Goal: Register for event/course

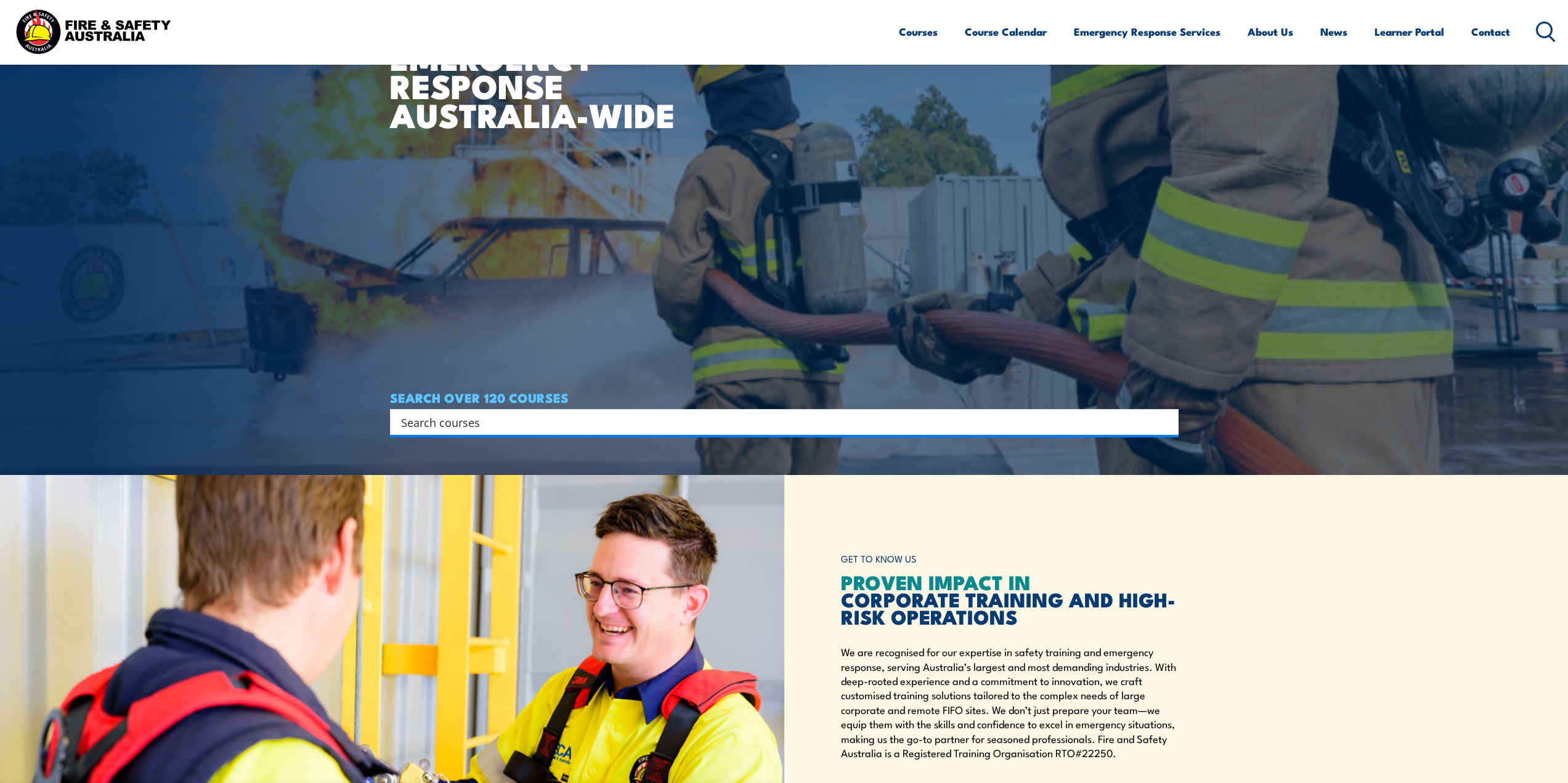
scroll to position [246, 0]
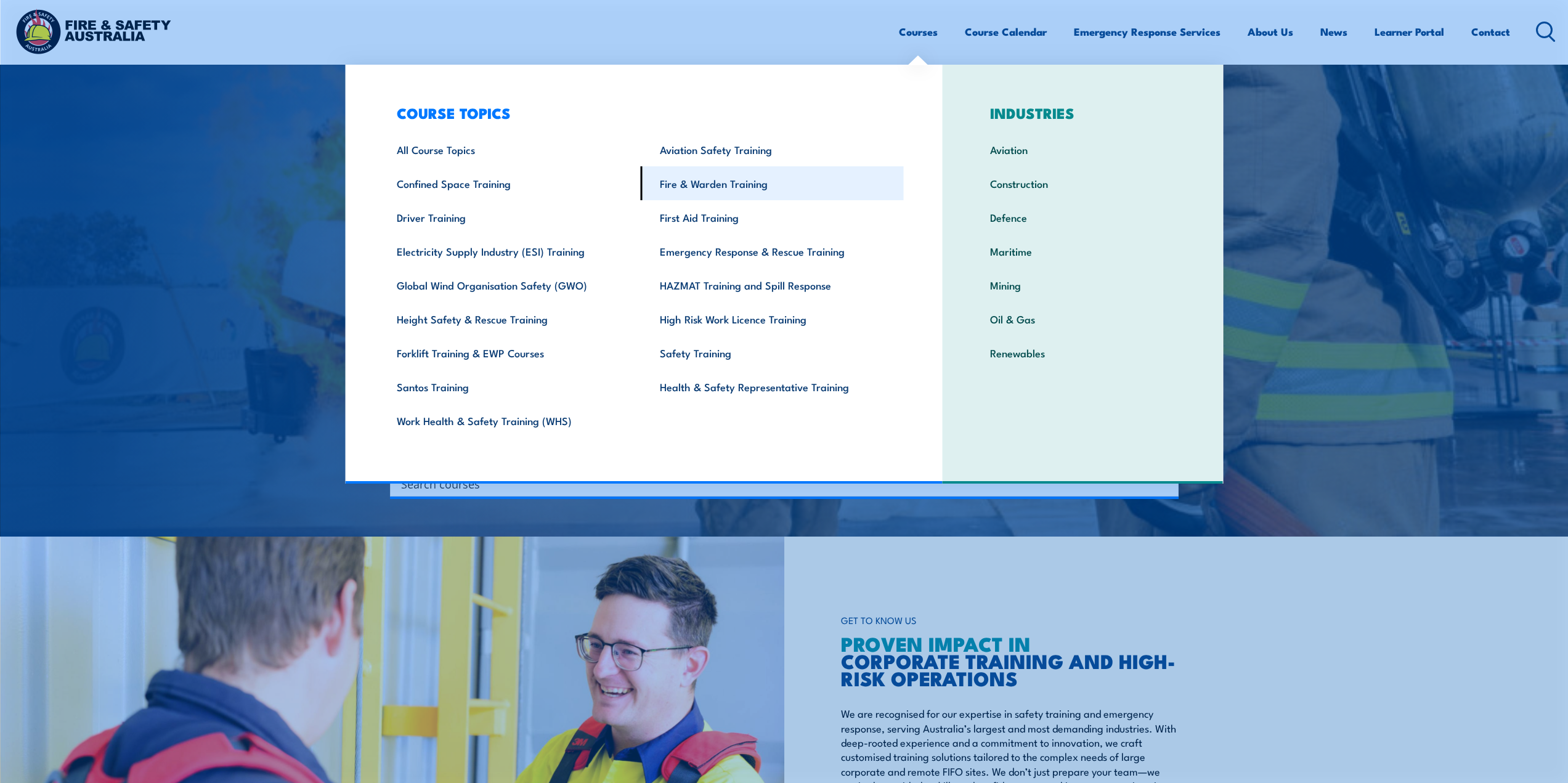
click at [749, 184] on link "Fire & Warden Training" at bounding box center [773, 183] width 263 height 34
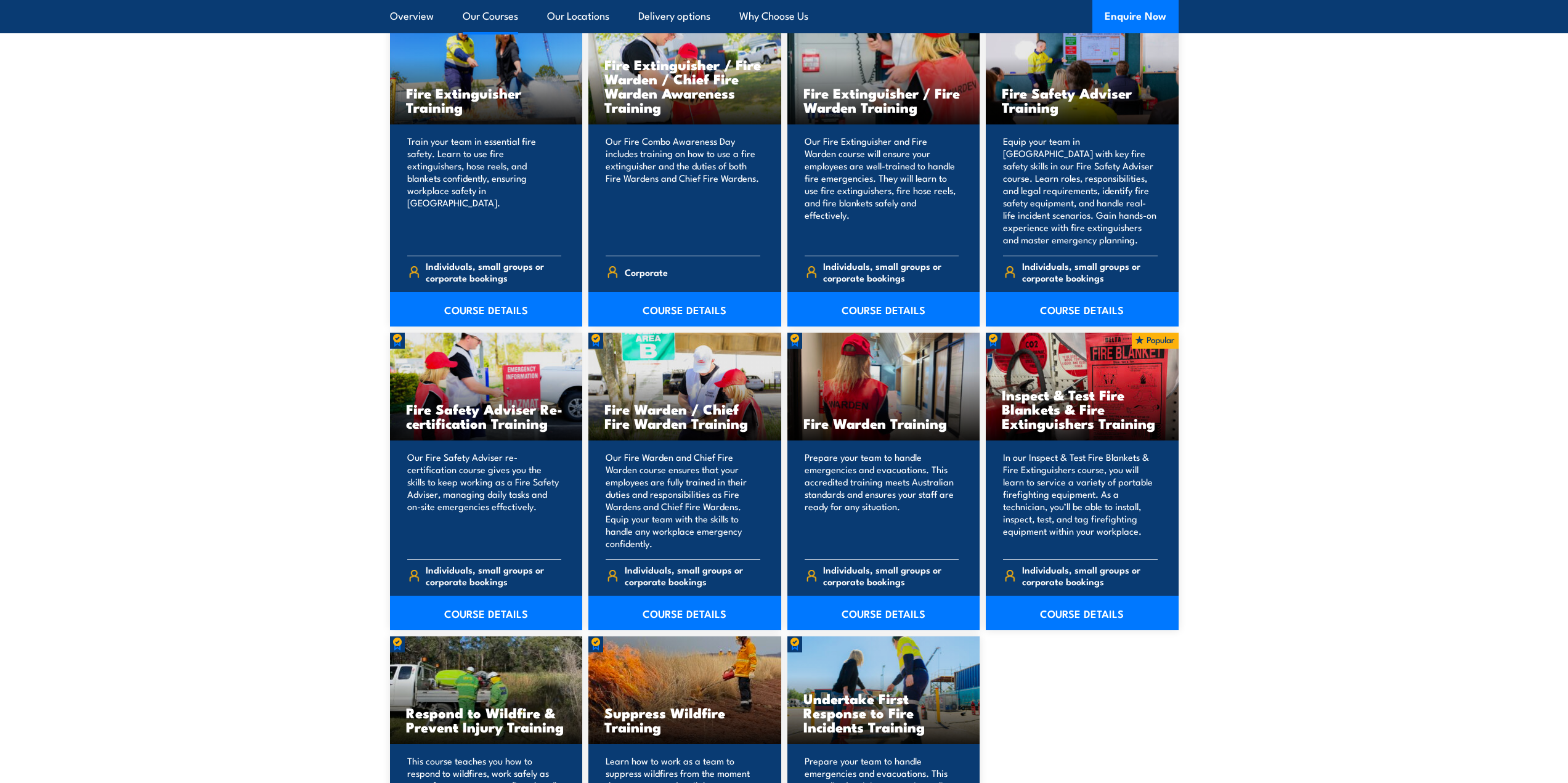
scroll to position [1478, 0]
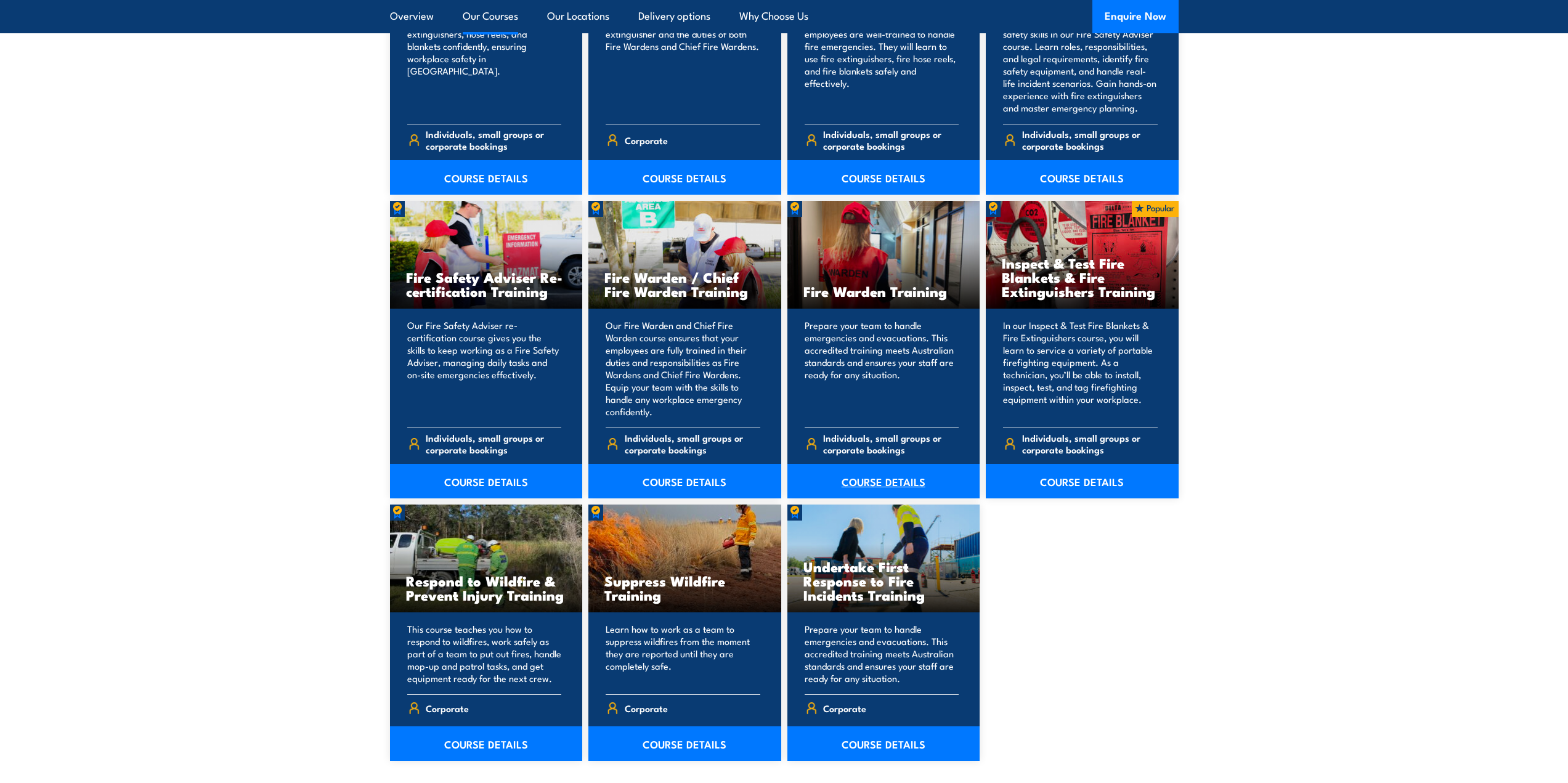
click at [865, 484] on link "COURSE DETAILS" at bounding box center [884, 481] width 193 height 34
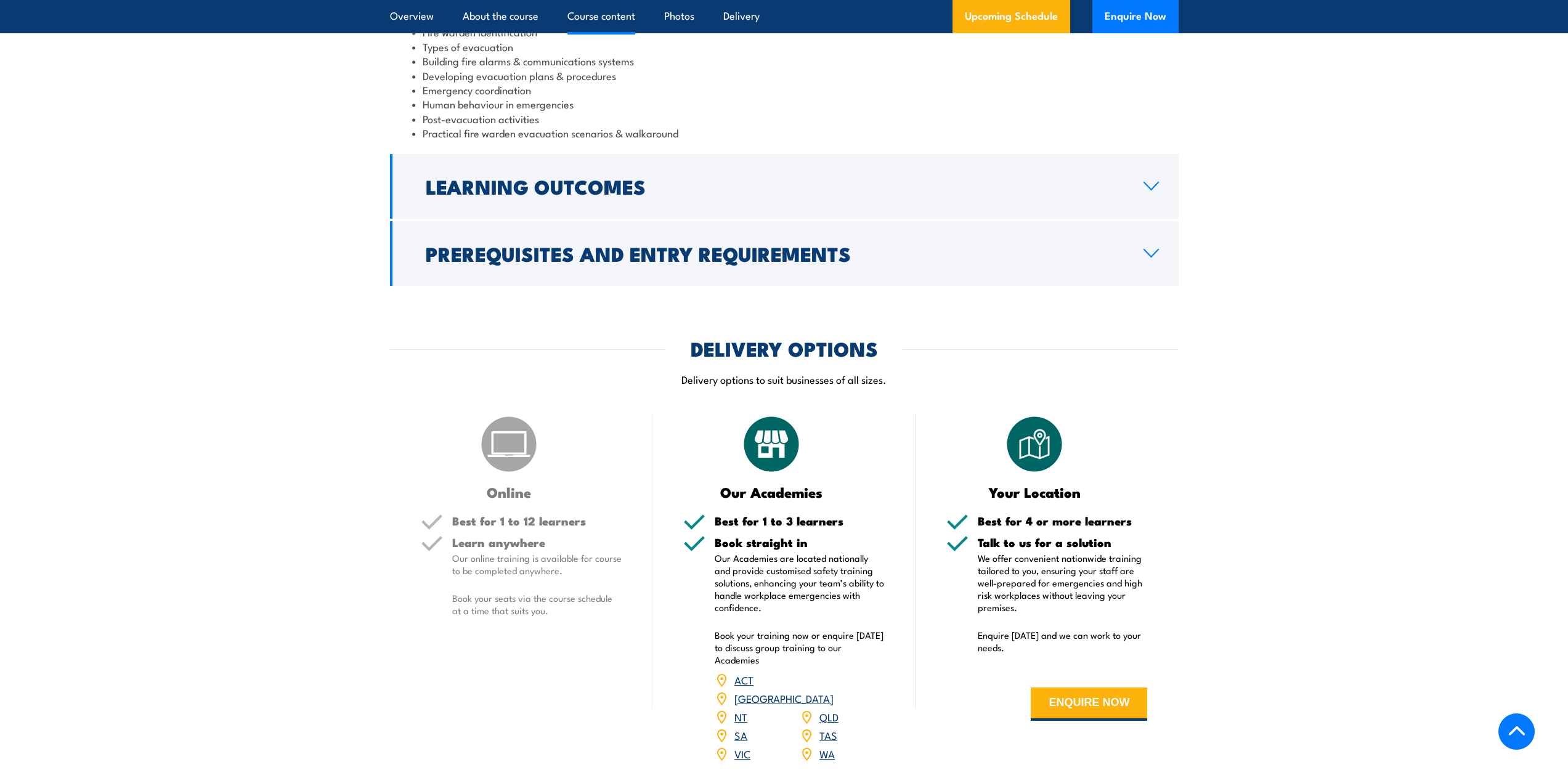
scroll to position [1478, 0]
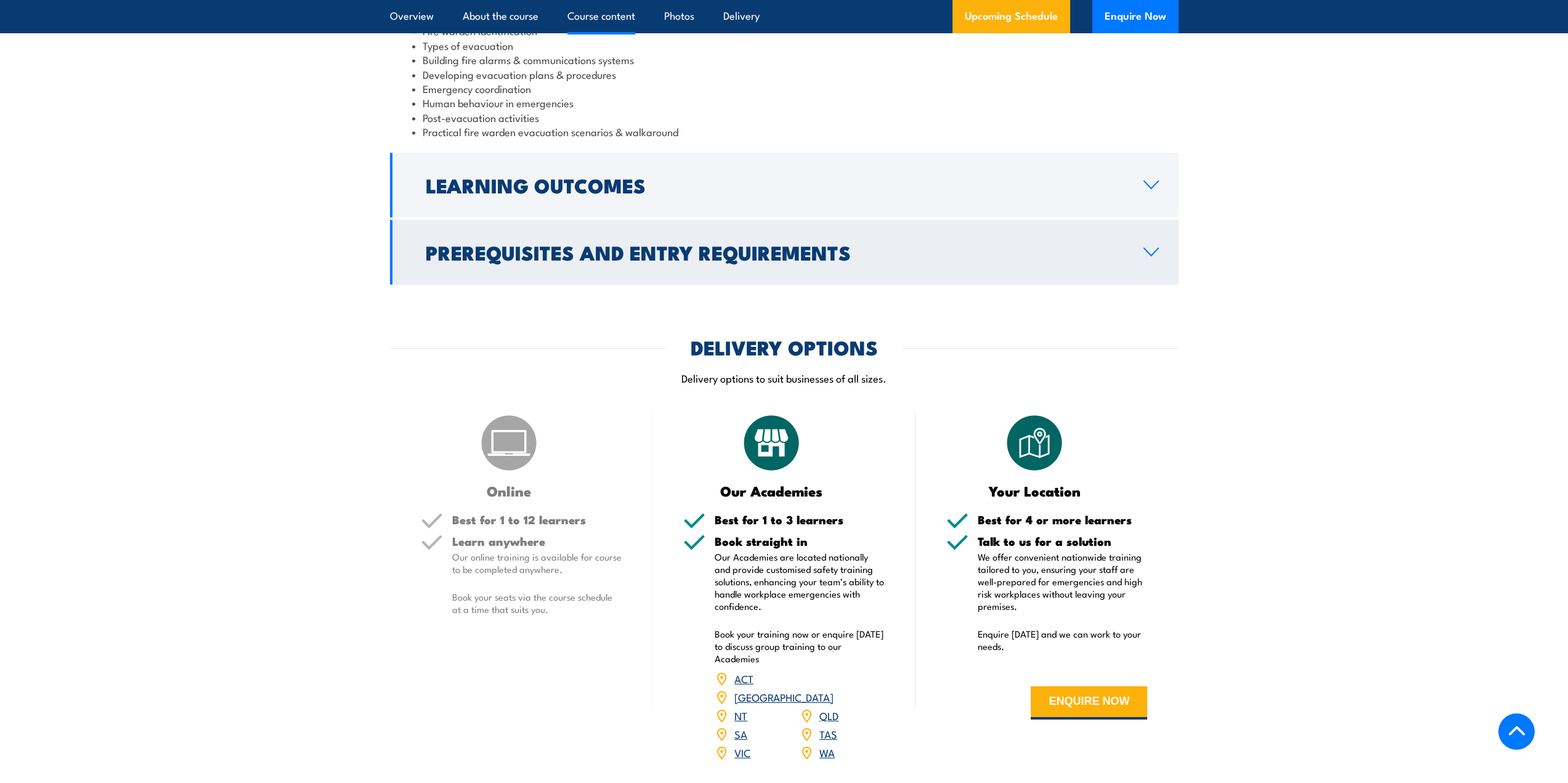
click at [1156, 256] on icon at bounding box center [1151, 251] width 17 height 10
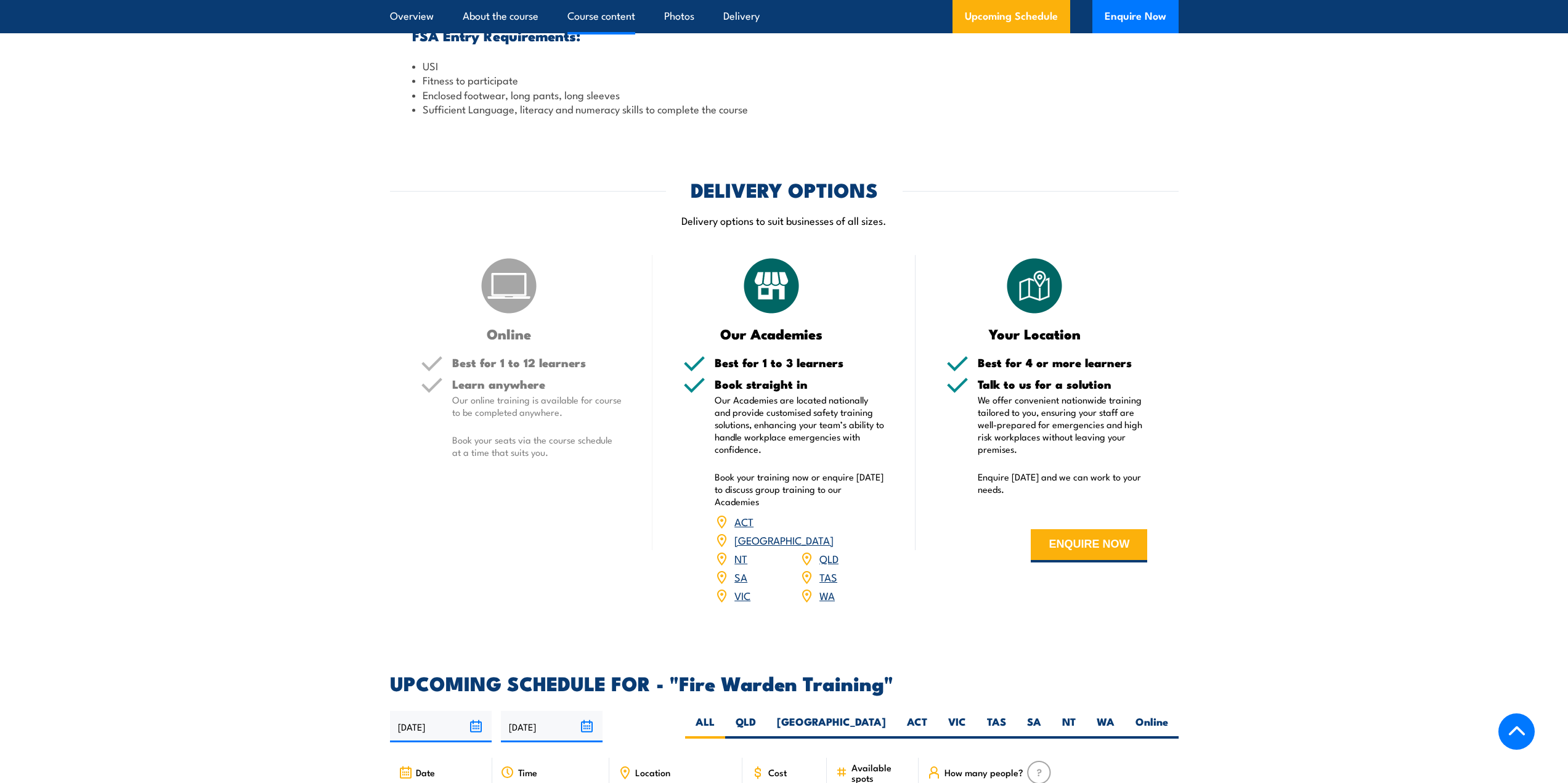
scroll to position [1397, 0]
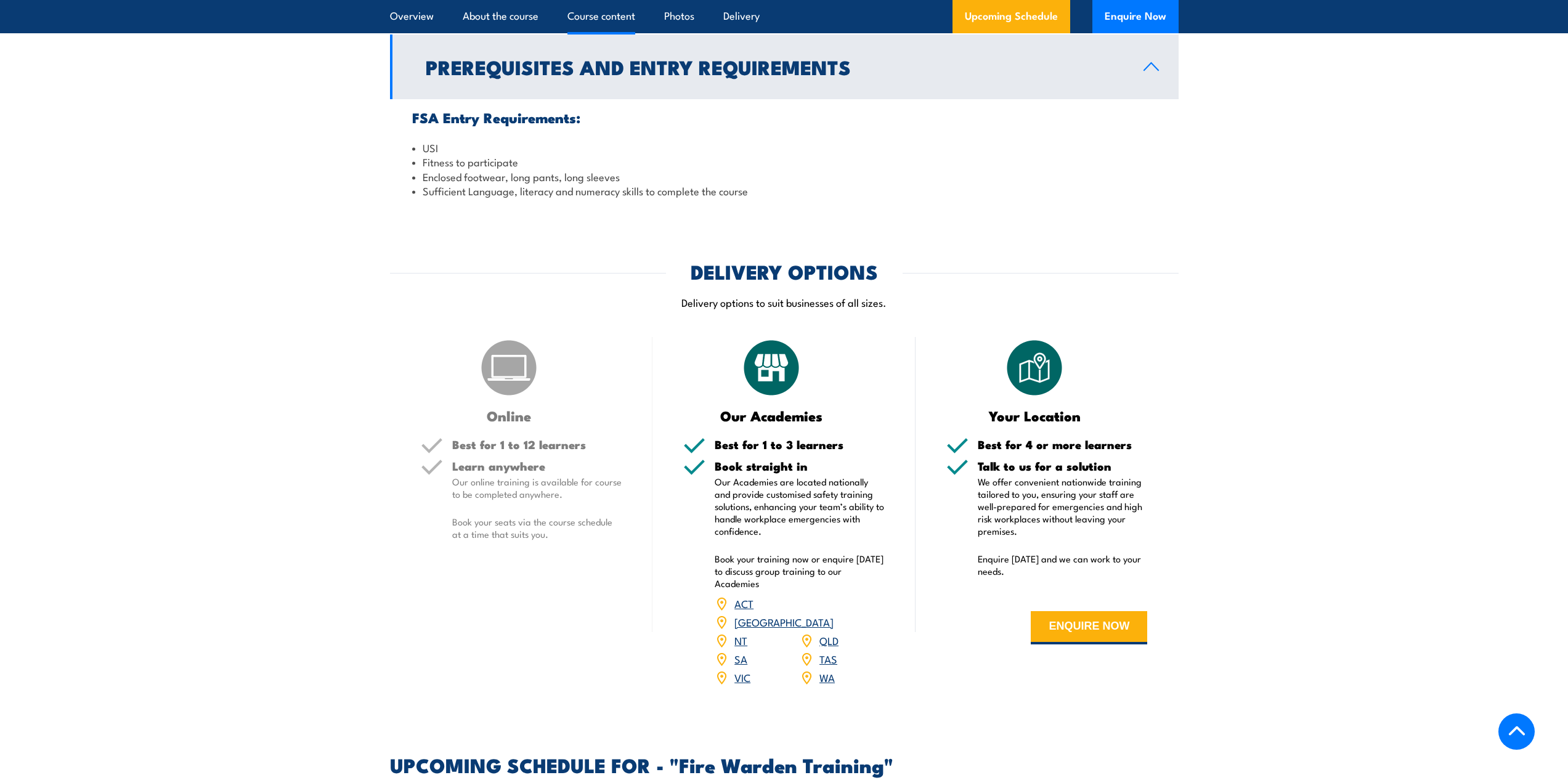
click at [740, 651] on link "SA" at bounding box center [741, 659] width 13 height 15
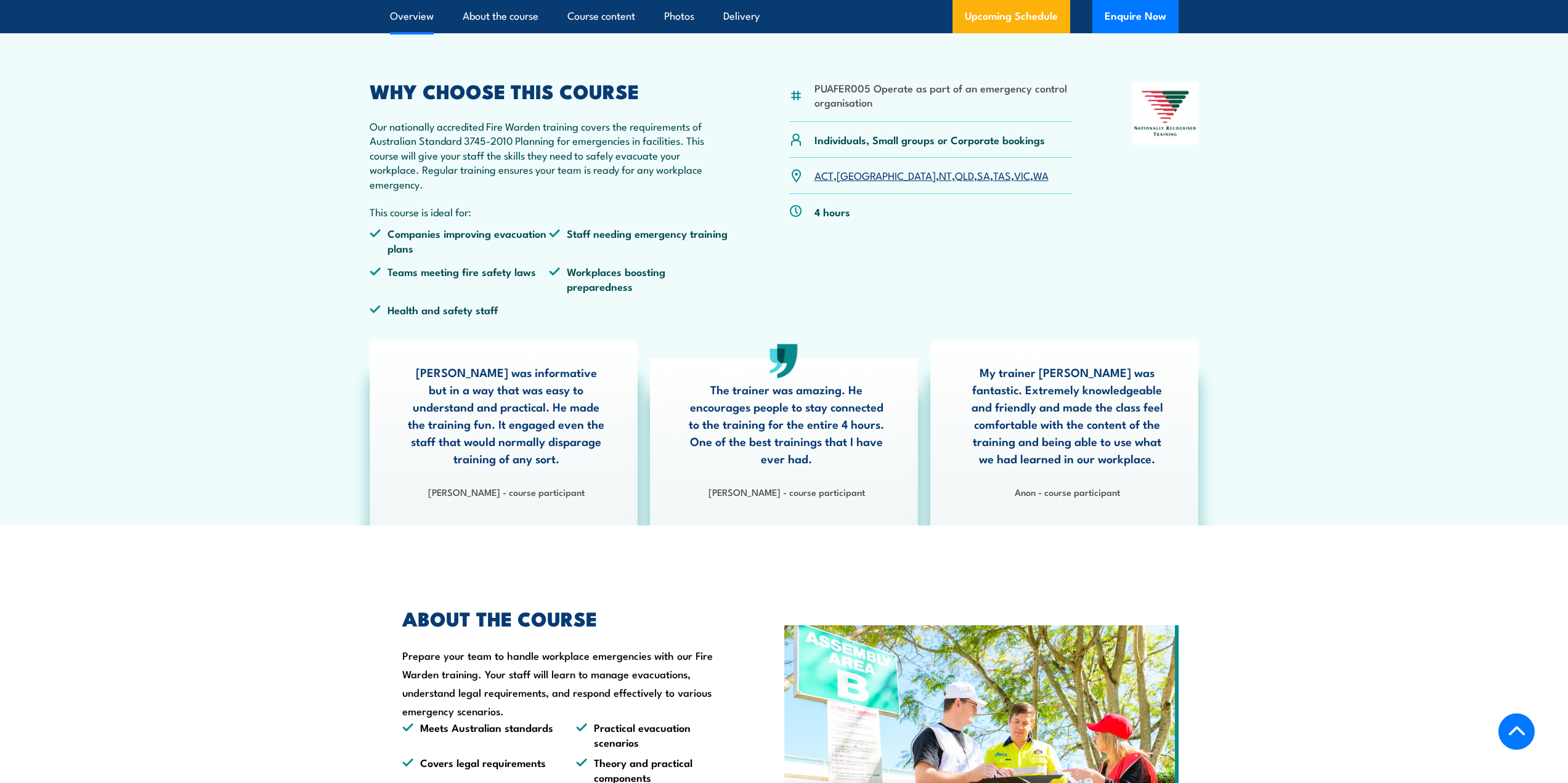
scroll to position [369, 0]
